Goal: Task Accomplishment & Management: Complete application form

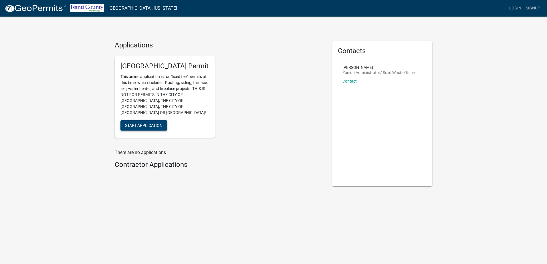
click at [162, 123] on span "Start Application" at bounding box center [143, 125] width 37 height 5
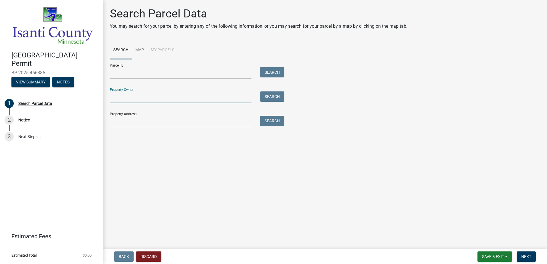
click at [138, 97] on input "Property Owner:" at bounding box center [181, 98] width 142 height 12
click at [150, 92] on input "Property Owner:" at bounding box center [181, 98] width 142 height 12
type input "[PERSON_NAME]"
click at [225, 180] on main "Search Parcel Data You may search for your parcel by entering any of the follow…" at bounding box center [325, 123] width 444 height 247
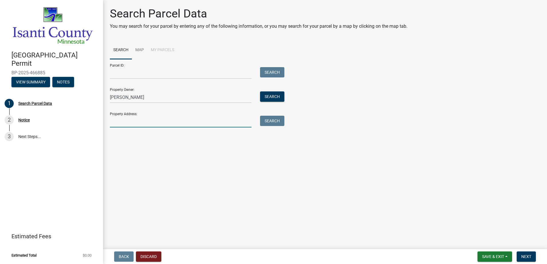
click at [132, 123] on input "Property Address:" at bounding box center [181, 122] width 142 height 12
type input "[STREET_ADDRESS]"
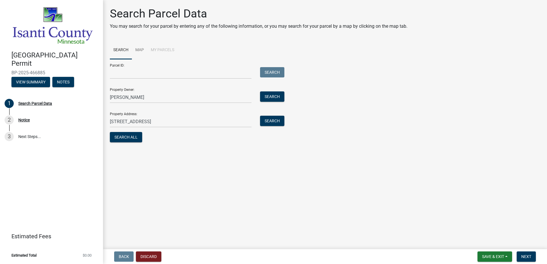
click at [187, 160] on main "Search Parcel Data You may search for your parcel by entering any of the follow…" at bounding box center [325, 123] width 444 height 247
click at [134, 138] on button "Search All" at bounding box center [126, 137] width 32 height 10
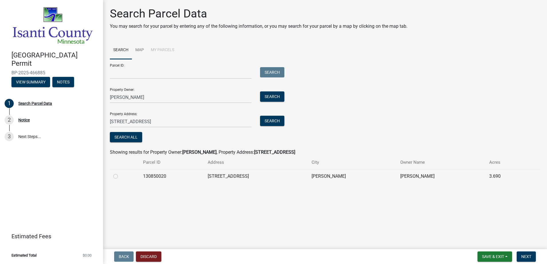
click at [120, 173] on label at bounding box center [120, 173] width 0 height 0
click at [120, 177] on input "radio" at bounding box center [122, 175] width 4 height 4
radio input "true"
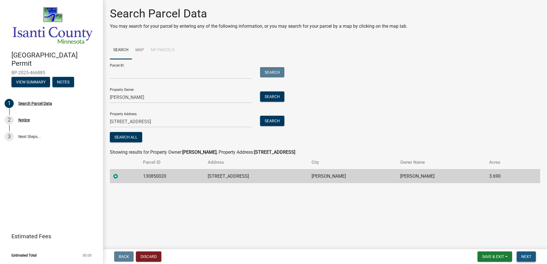
click at [523, 256] on span "Next" at bounding box center [526, 257] width 10 height 5
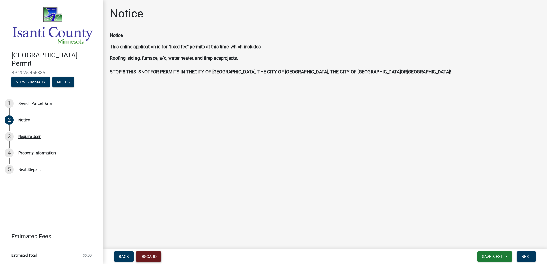
click at [149, 255] on button "Discard" at bounding box center [148, 257] width 25 height 10
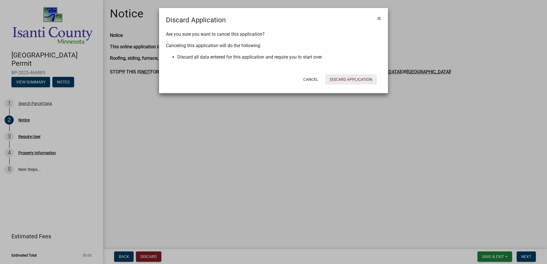
click at [338, 80] on button "Discard Application" at bounding box center [350, 79] width 51 height 10
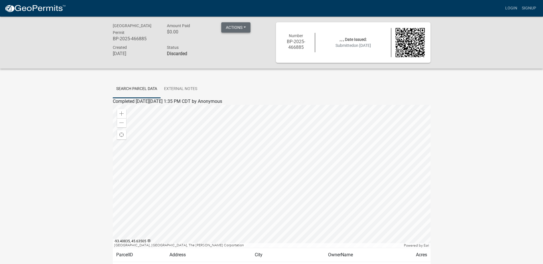
click at [245, 28] on button "Actions" at bounding box center [235, 27] width 29 height 10
click at [73, 111] on div "[GEOGRAPHIC_DATA] Permit BP-2025-466885 Amount Paid $0.00 Actions Printer Frien…" at bounding box center [271, 157] width 543 height 281
click at [186, 88] on link "External Notes" at bounding box center [180, 89] width 40 height 18
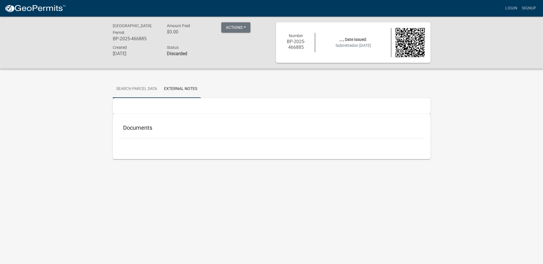
click at [140, 87] on link "Search Parcel Data" at bounding box center [137, 89] width 48 height 18
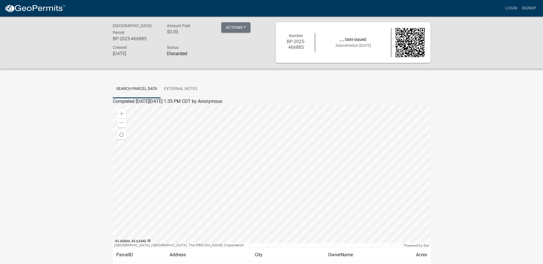
click at [264, 159] on div at bounding box center [271, 176] width 317 height 143
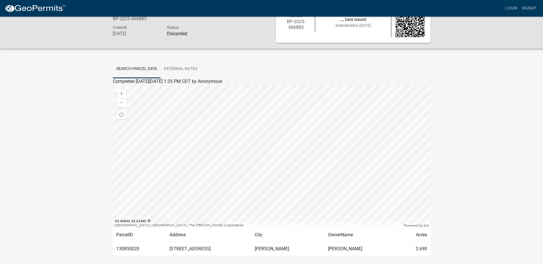
scroll to position [40, 0]
